Goal: Complete application form

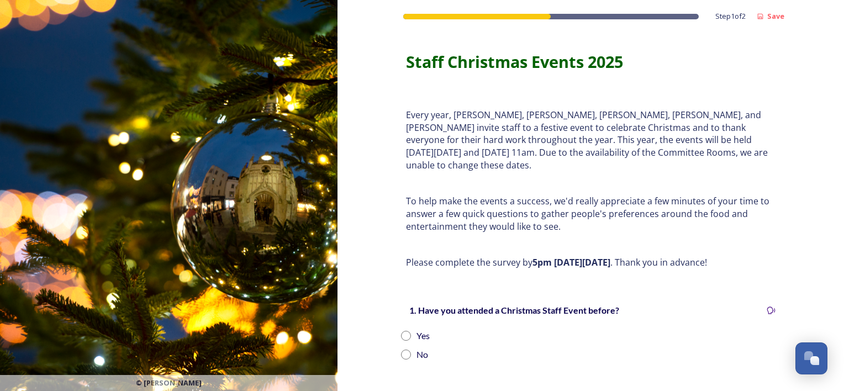
click at [401, 331] on input "radio" at bounding box center [406, 336] width 10 height 10
radio input "true"
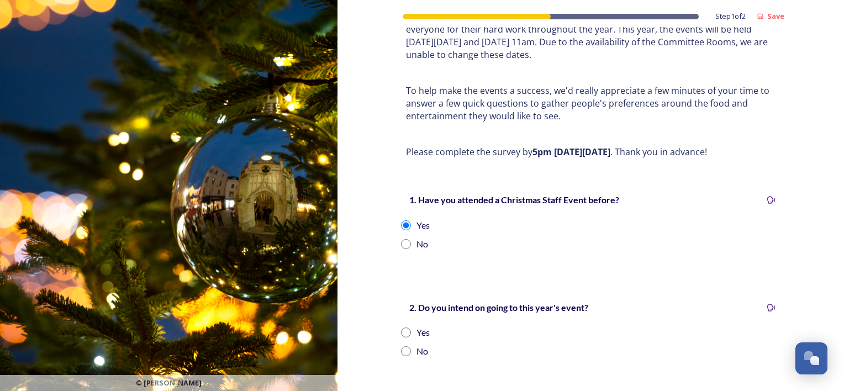
scroll to position [166, 0]
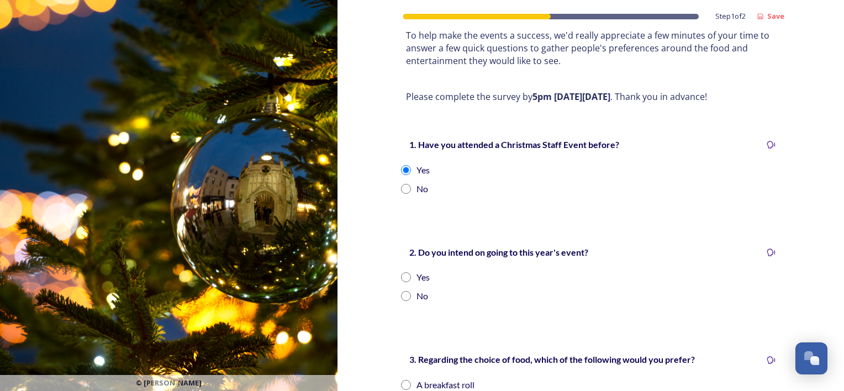
click at [403, 272] on input "radio" at bounding box center [406, 277] width 10 height 10
radio input "true"
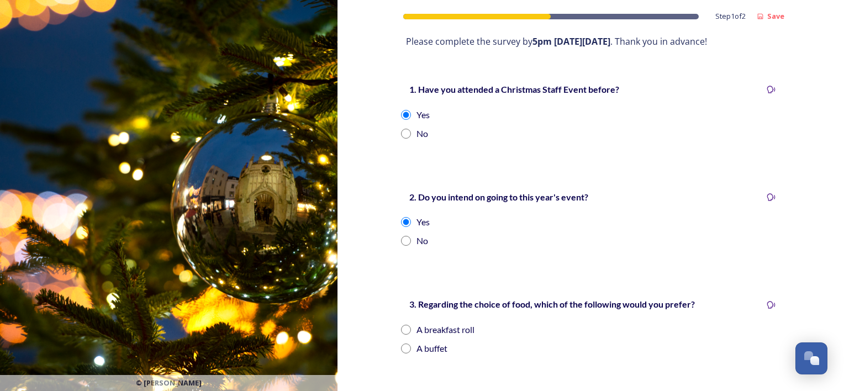
scroll to position [276, 0]
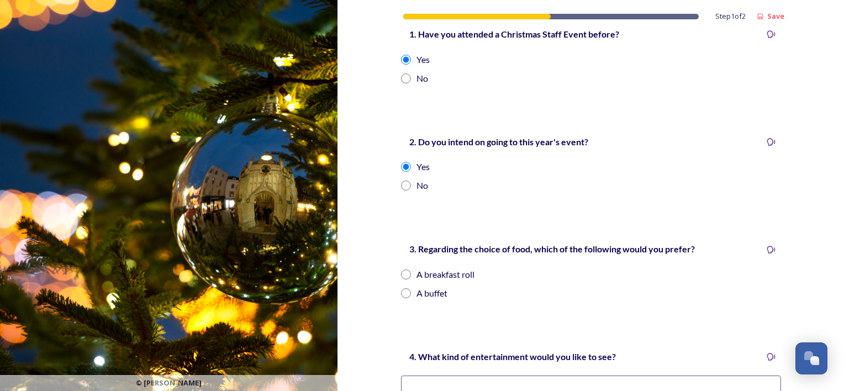
click at [401, 270] on input "radio" at bounding box center [406, 275] width 10 height 10
radio input "true"
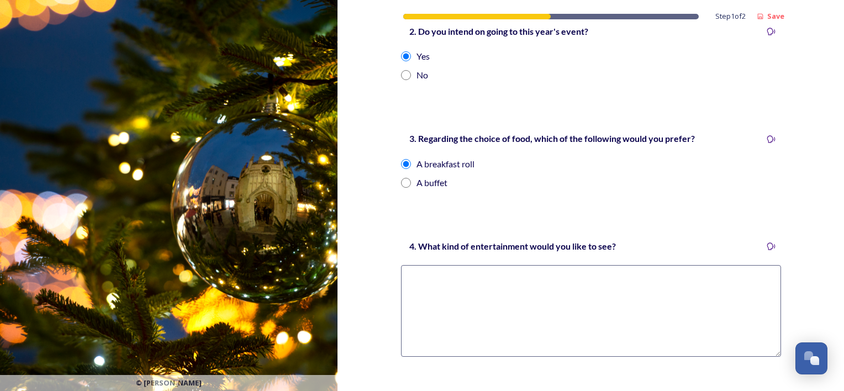
scroll to position [442, 0]
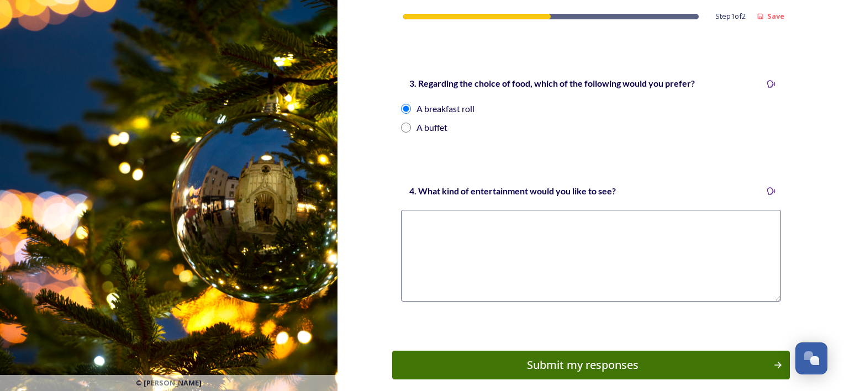
click at [423, 222] on textarea at bounding box center [591, 256] width 380 height 92
type textarea "Christmas Quiz Raffle"
click at [547, 357] on div "Submit my responses" at bounding box center [583, 365] width 374 height 17
